Goal: Navigation & Orientation: Find specific page/section

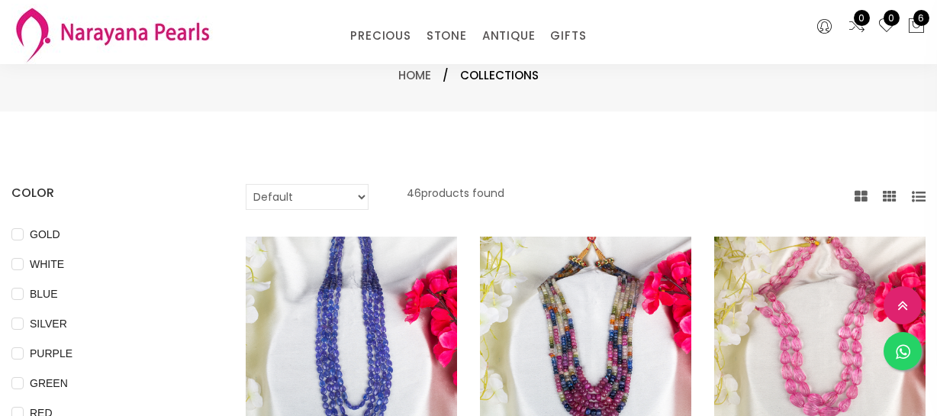
select select "INR"
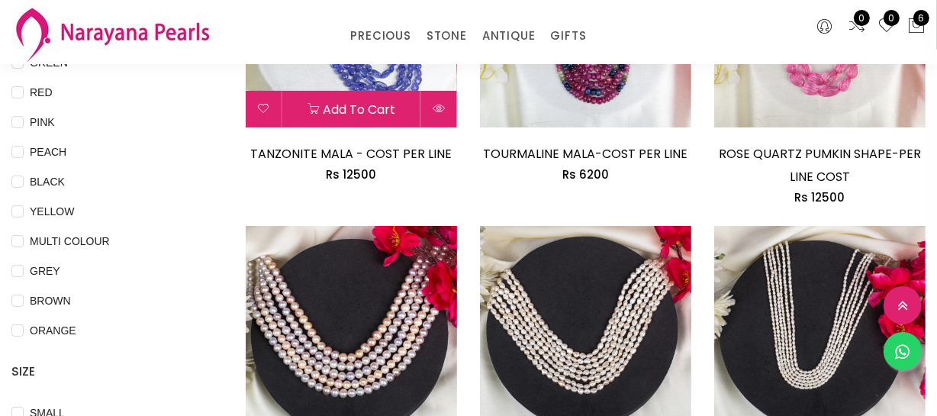
scroll to position [138, 0]
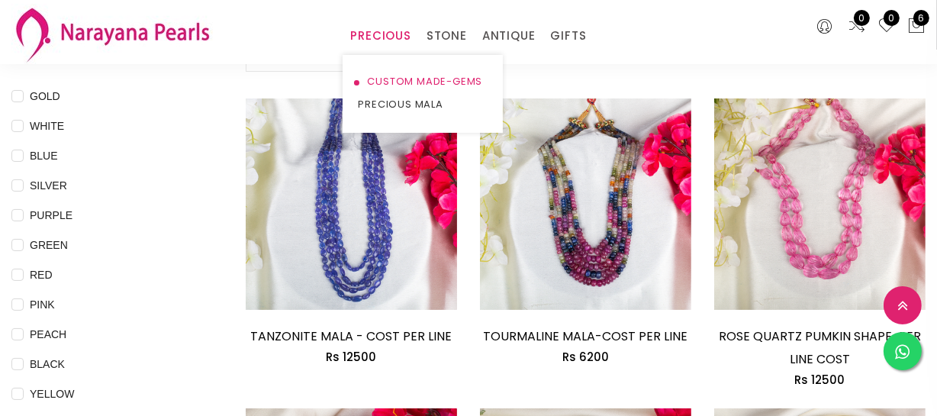
click at [386, 85] on link "CUSTOM MADE-GEMS" at bounding box center [423, 81] width 130 height 23
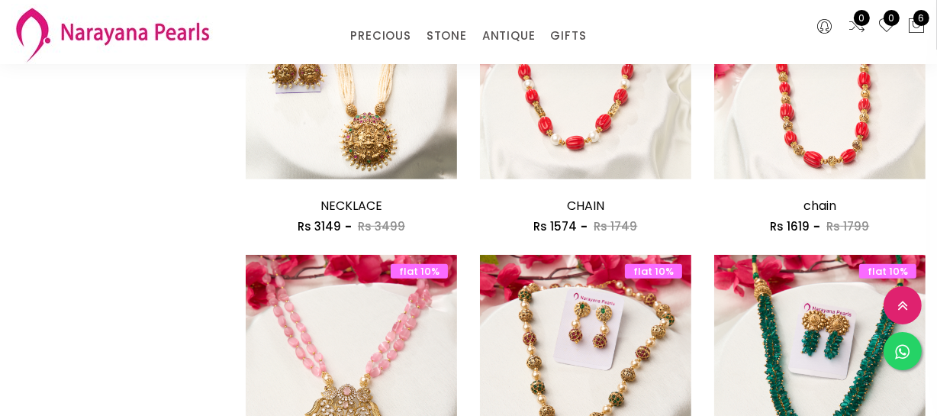
scroll to position [832, 0]
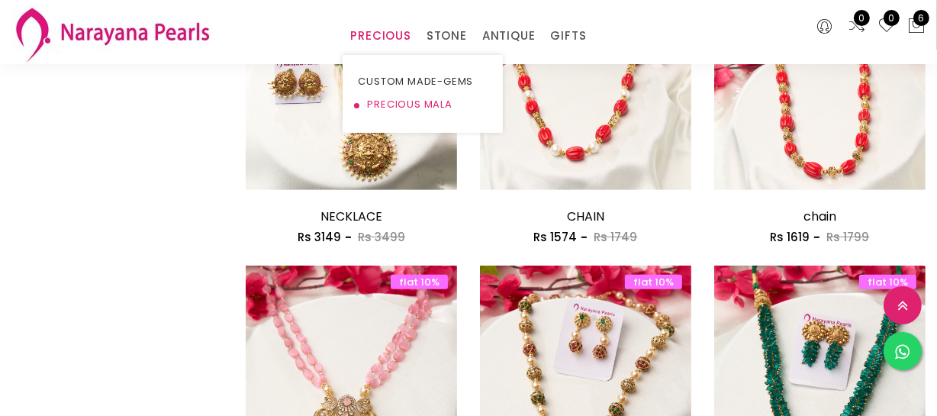
click at [380, 105] on link "PRECIOUS MALA" at bounding box center [423, 104] width 130 height 23
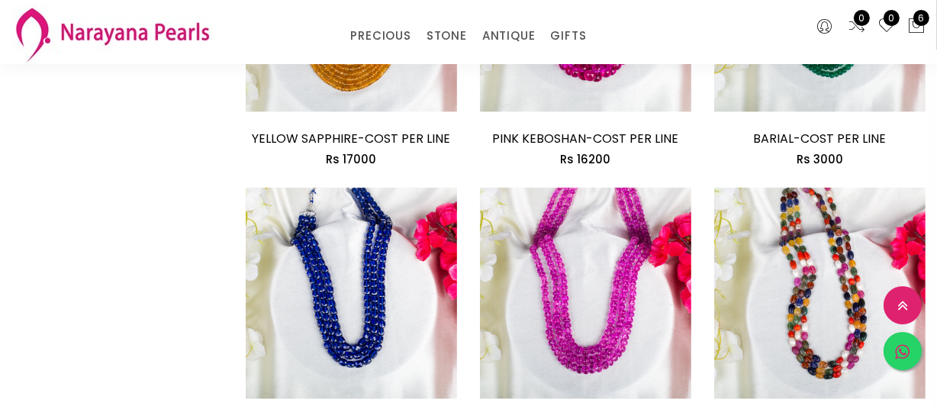
scroll to position [1942, 0]
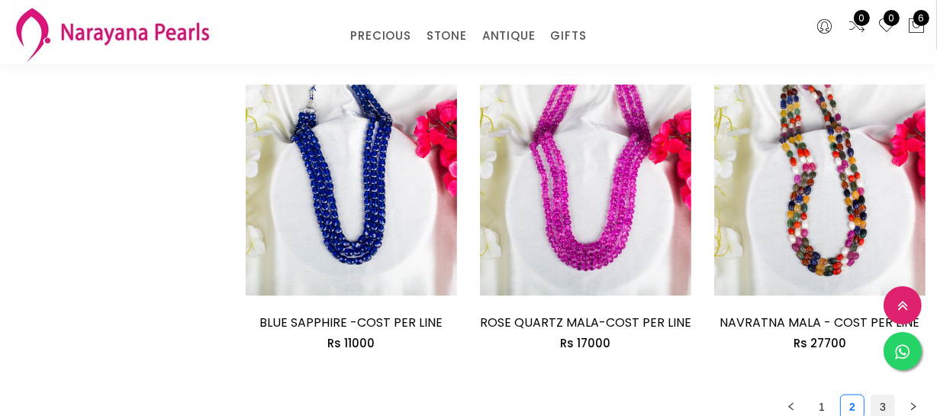
click at [877, 404] on link "3" at bounding box center [882, 406] width 23 height 23
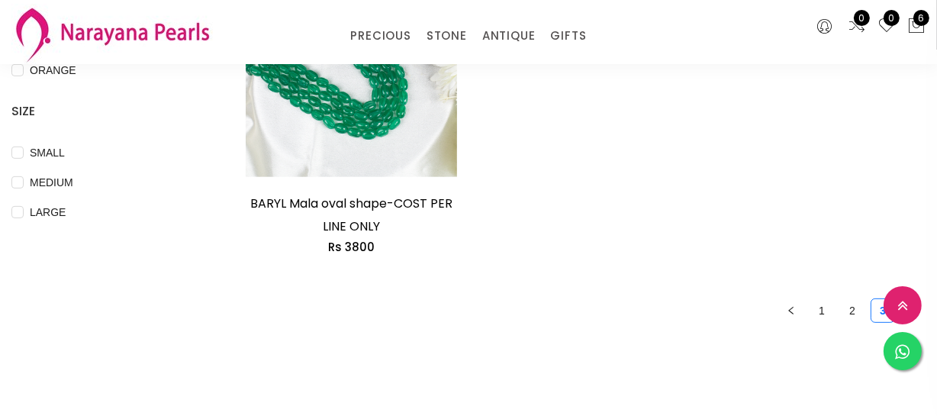
scroll to position [694, 0]
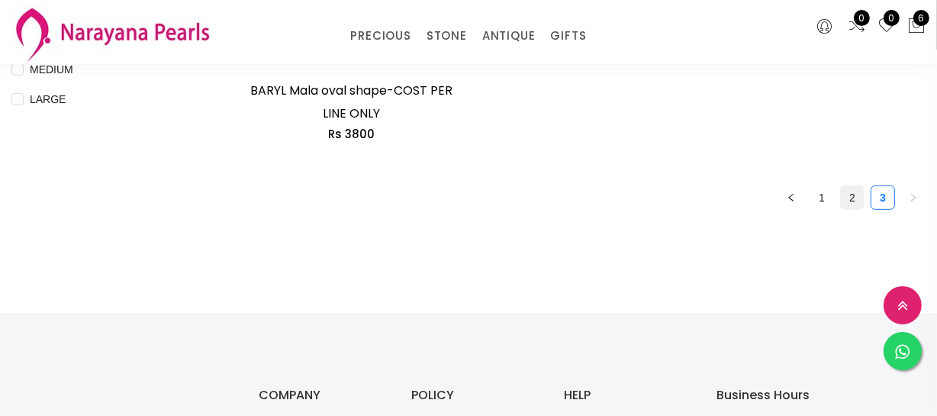
click at [847, 194] on link "2" at bounding box center [852, 197] width 23 height 23
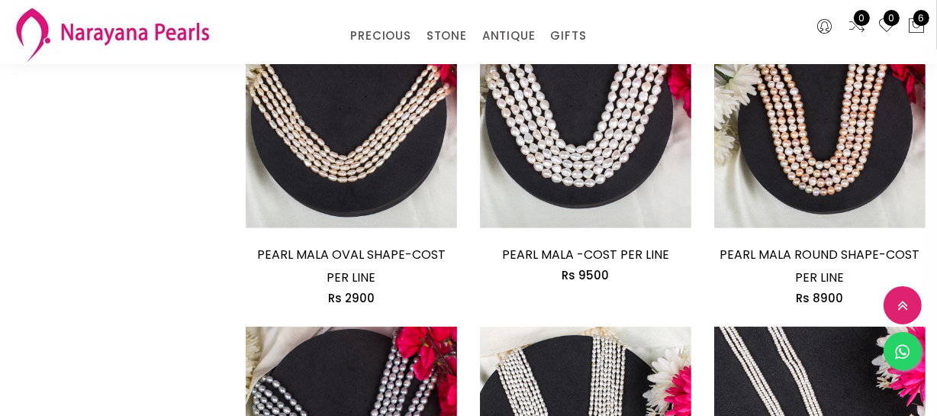
scroll to position [832, 0]
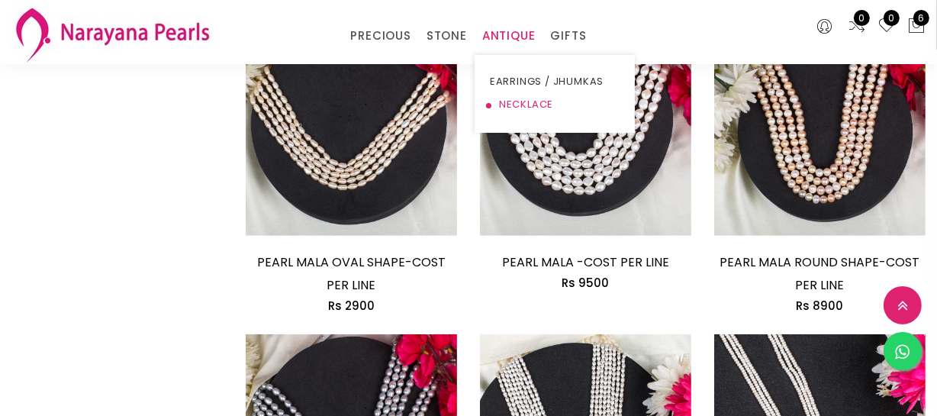
click at [510, 99] on link "NECKLACE" at bounding box center [555, 104] width 130 height 23
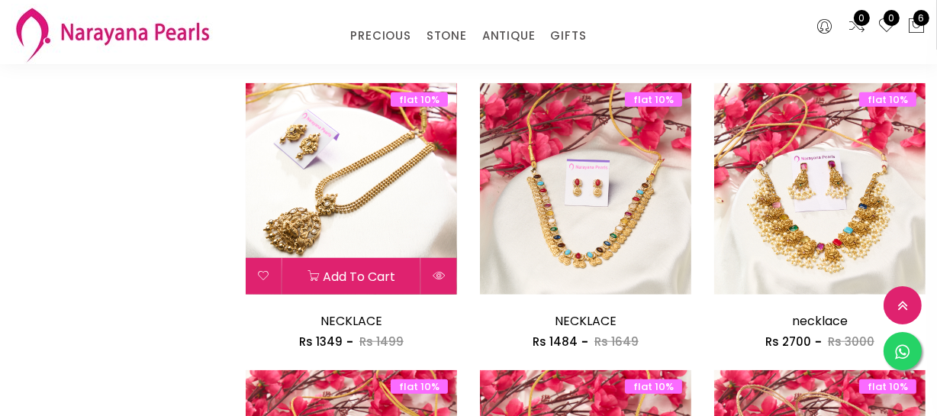
scroll to position [971, 0]
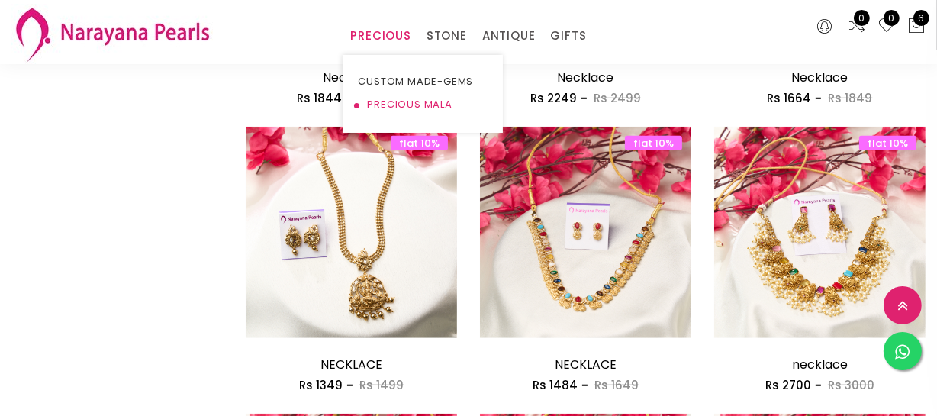
click at [393, 95] on link "PRECIOUS MALA" at bounding box center [423, 104] width 130 height 23
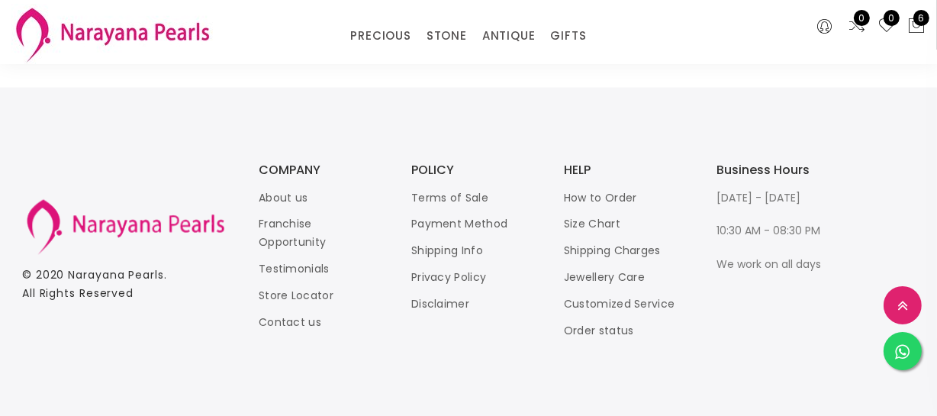
scroll to position [2098, 0]
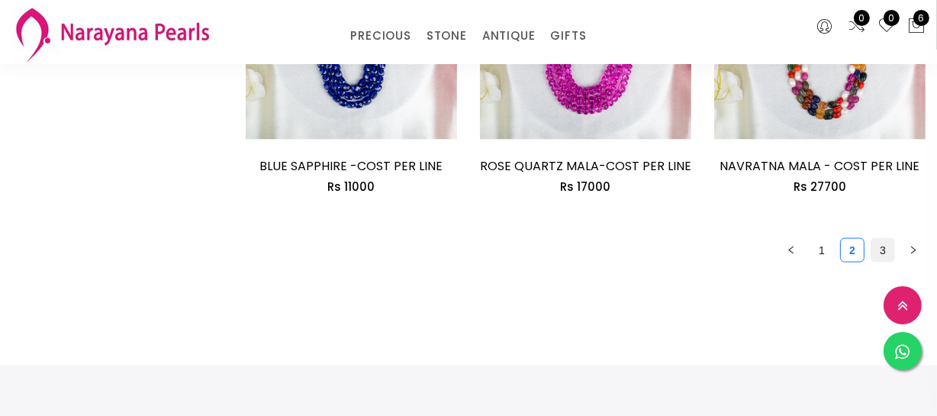
click at [877, 250] on link "3" at bounding box center [882, 250] width 23 height 23
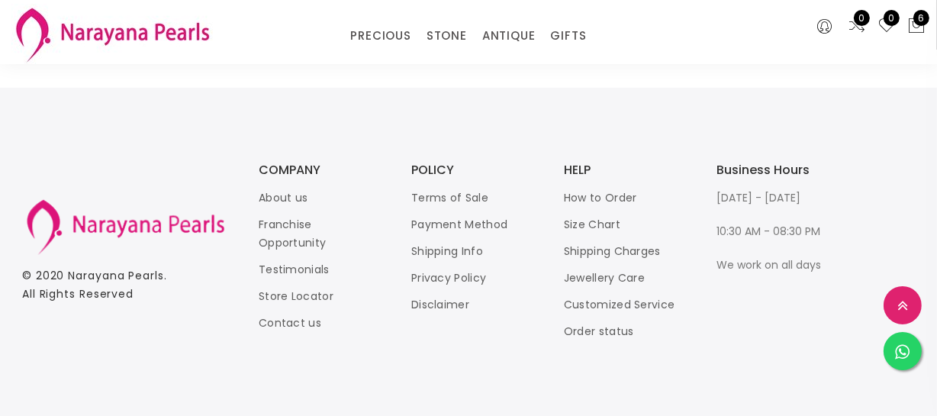
scroll to position [641, 0]
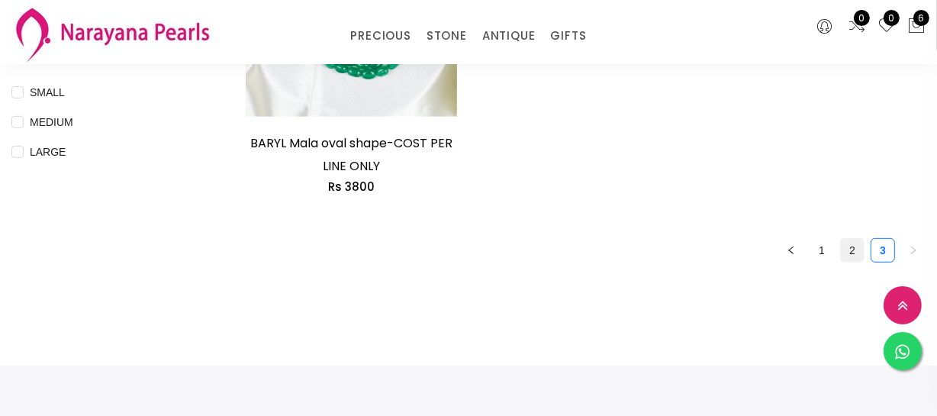
click at [844, 252] on link "2" at bounding box center [852, 250] width 23 height 23
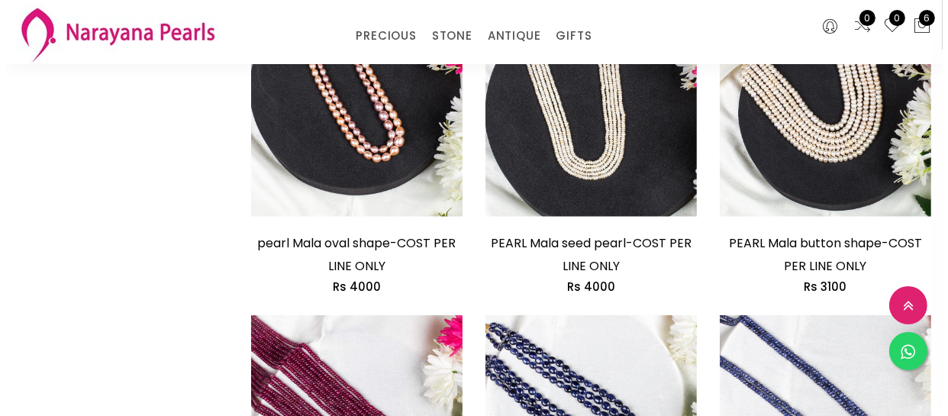
scroll to position [1526, 0]
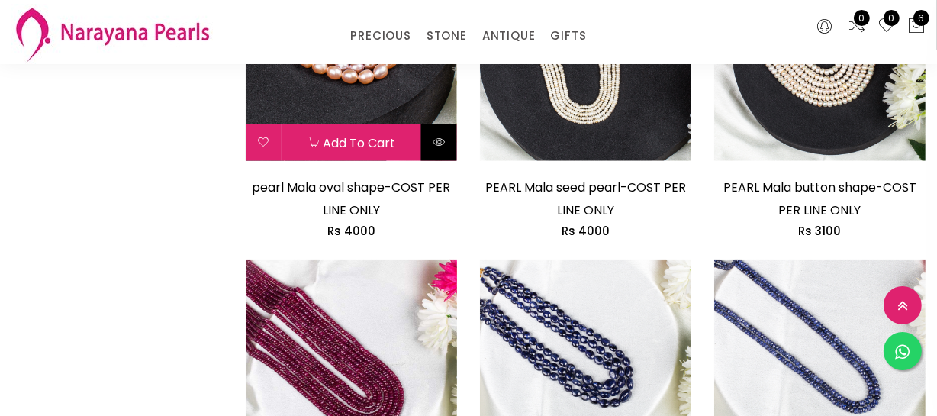
click at [442, 134] on button at bounding box center [439, 142] width 36 height 37
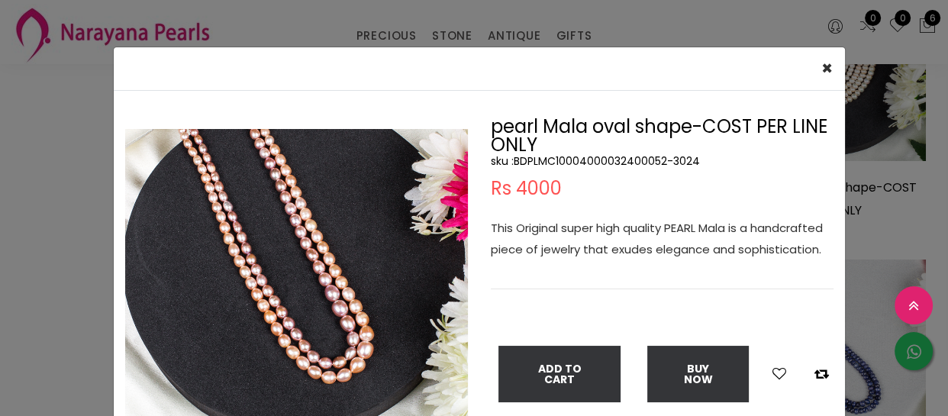
click at [13, 244] on div "× Close Double (click / press) on the image to zoom (in / out). pearl Mala oval…" at bounding box center [474, 208] width 948 height 416
drag, startPoint x: 13, startPoint y: 244, endPoint x: 177, endPoint y: 11, distance: 285.3
click at [13, 243] on div "× Close Double (click / press) on the image to zoom (in / out). pearl Mala oval…" at bounding box center [474, 208] width 948 height 416
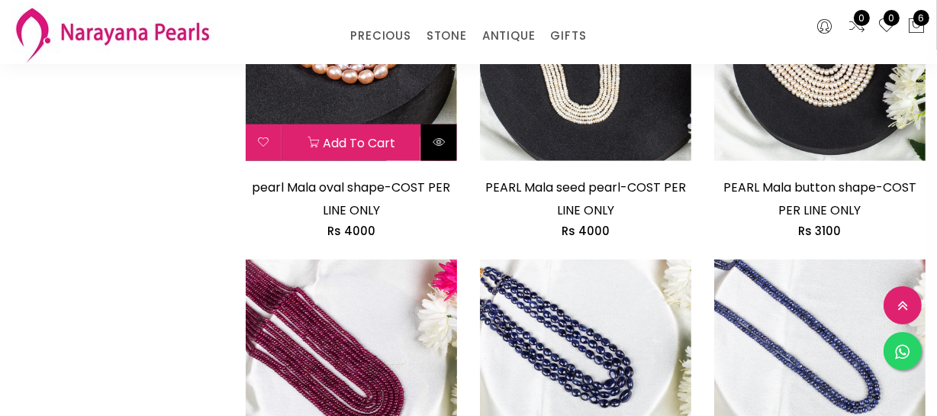
click at [439, 145] on icon at bounding box center [439, 142] width 12 height 12
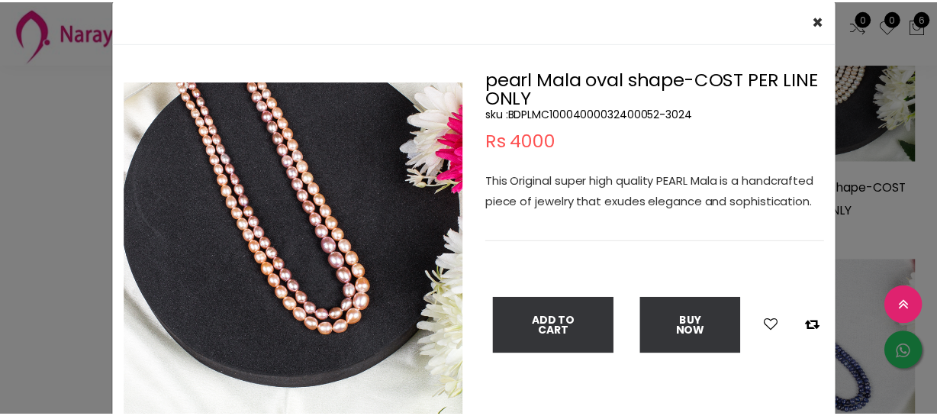
scroll to position [69, 0]
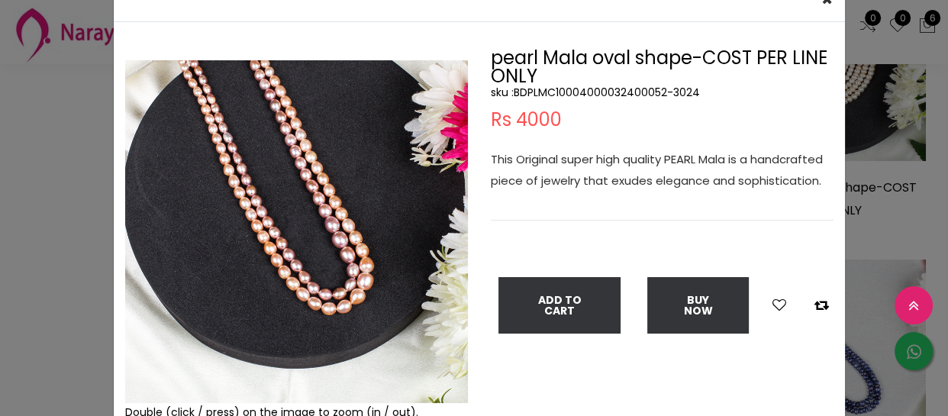
click at [0, 226] on div "× Close Double (click / press) on the image to zoom (in / out). pearl Mala oval…" at bounding box center [474, 208] width 948 height 416
